Goal: Obtain resource: Obtain resource

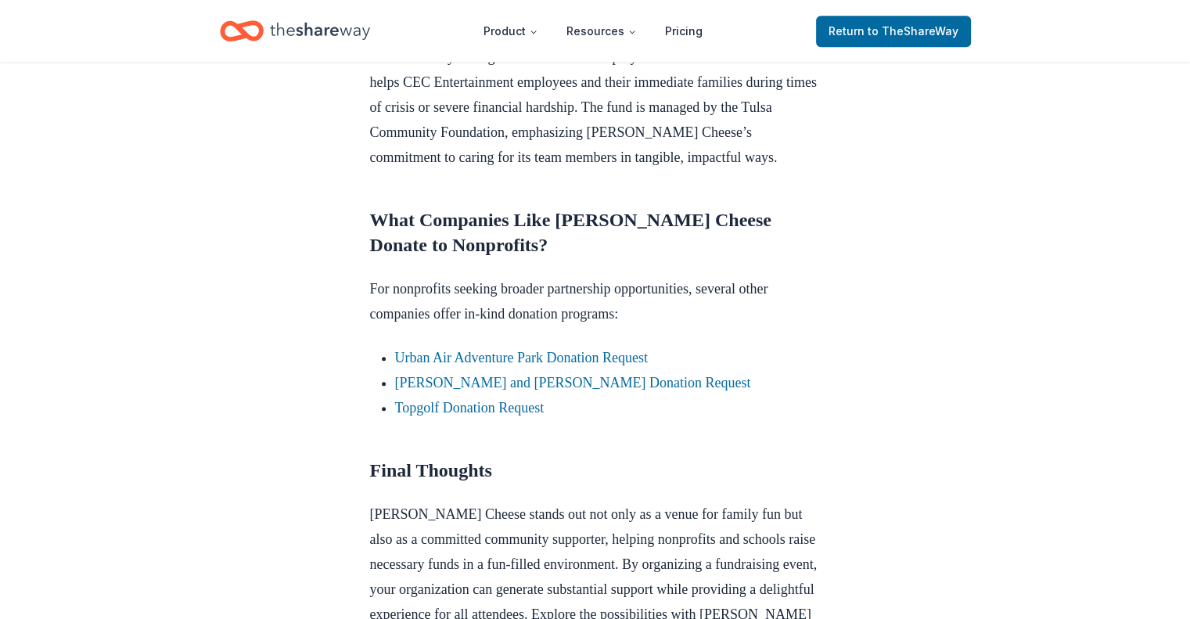
scroll to position [1486, 0]
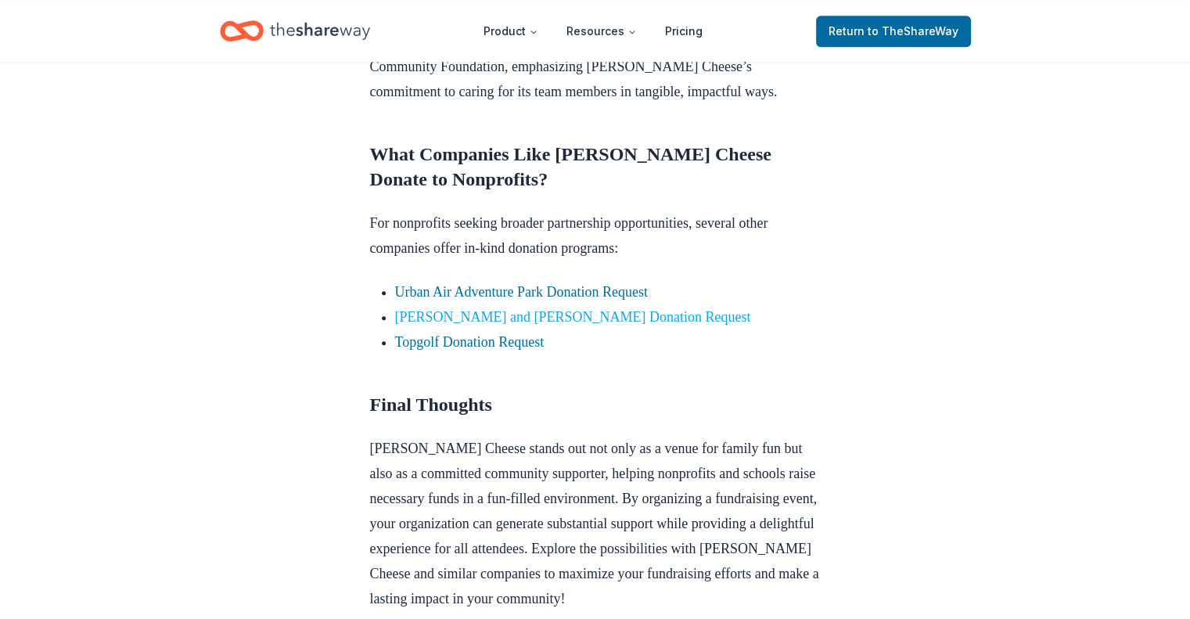
click at [495, 314] on link "[PERSON_NAME] and [PERSON_NAME] Donation Request" at bounding box center [573, 317] width 356 height 16
click at [537, 311] on link "[PERSON_NAME] and [PERSON_NAME] Donation Request" at bounding box center [573, 317] width 356 height 16
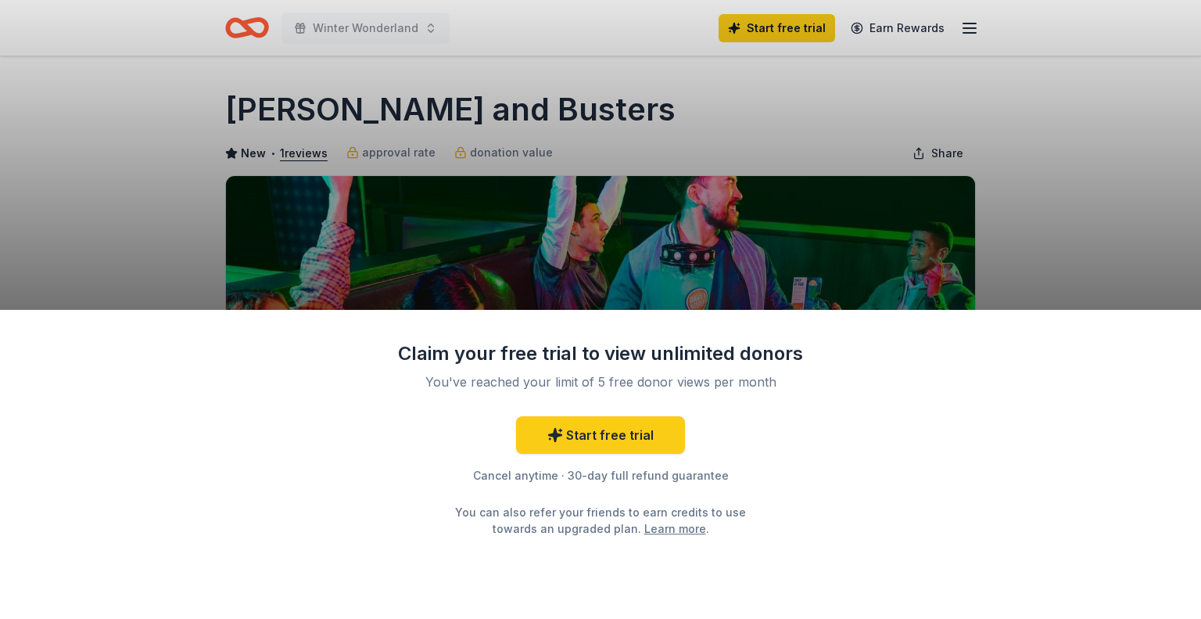
click at [644, 533] on link "Learn more" at bounding box center [675, 528] width 62 height 16
